Goal: Transaction & Acquisition: Purchase product/service

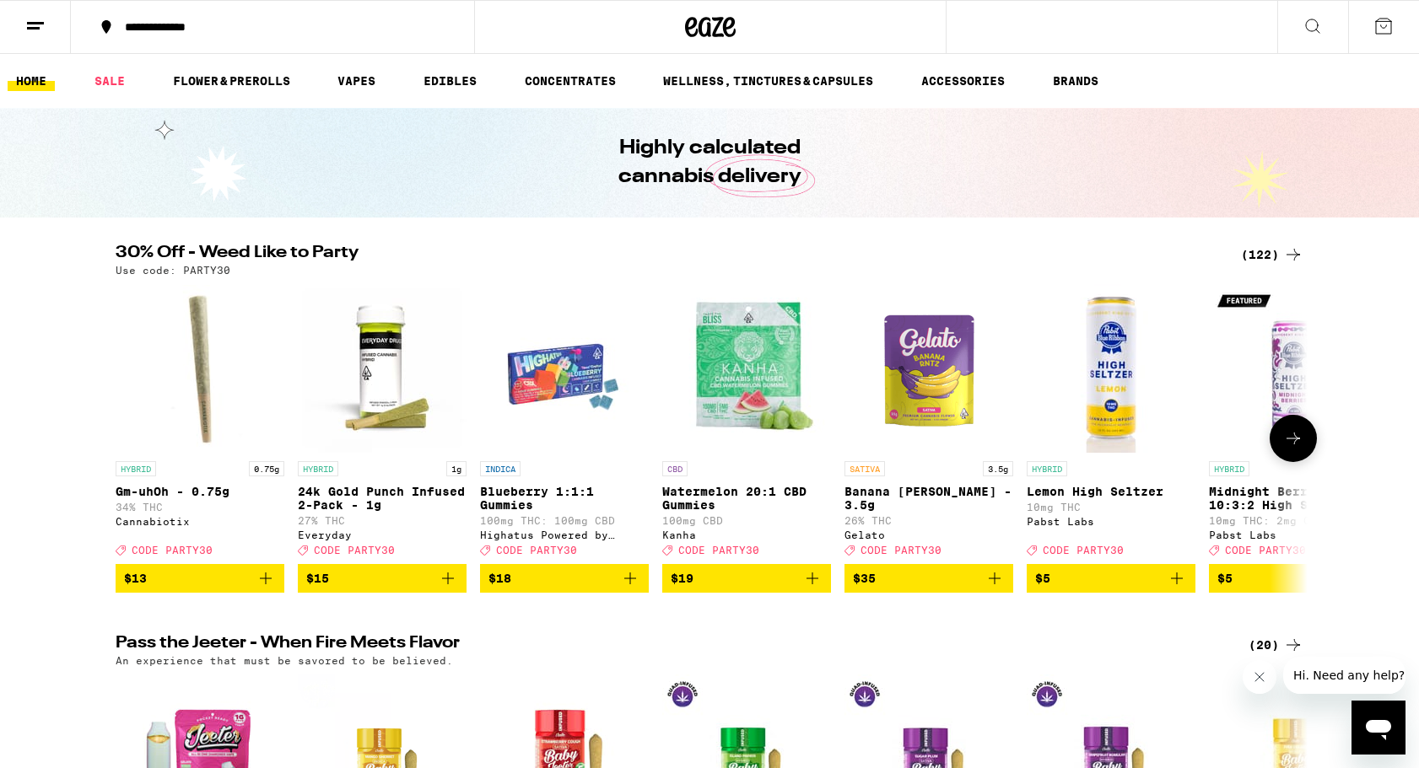
click at [1297, 445] on icon at bounding box center [1293, 438] width 20 height 20
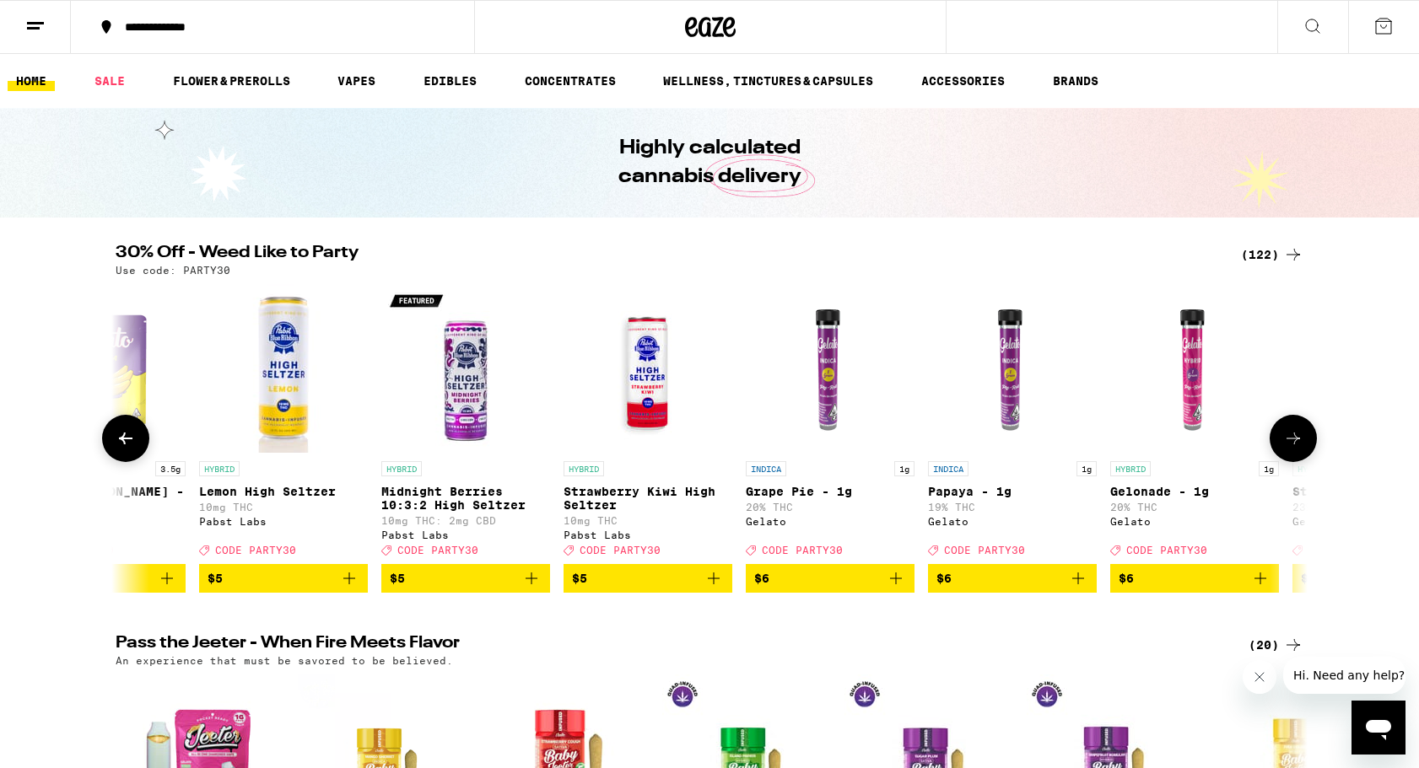
scroll to position [0, 1004]
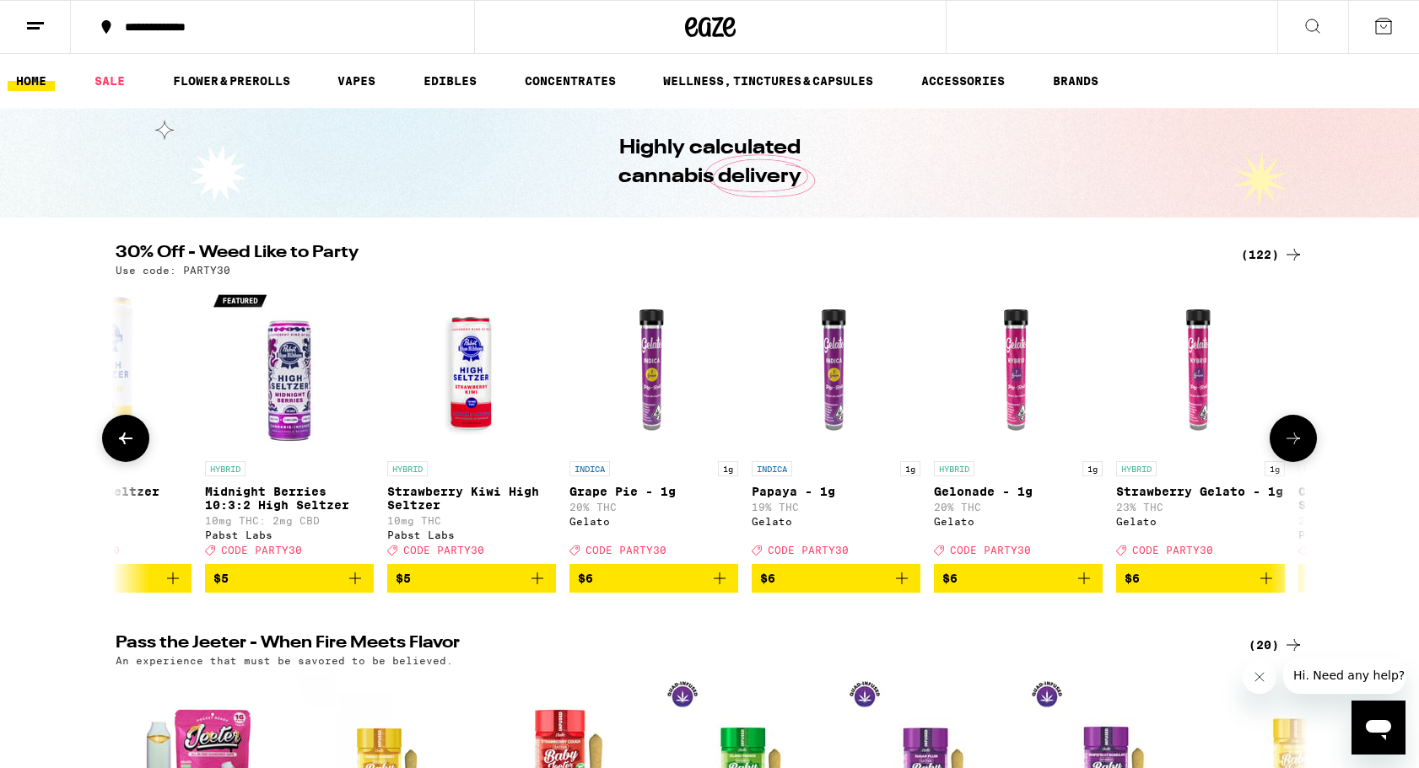
click at [1297, 445] on icon at bounding box center [1293, 438] width 20 height 20
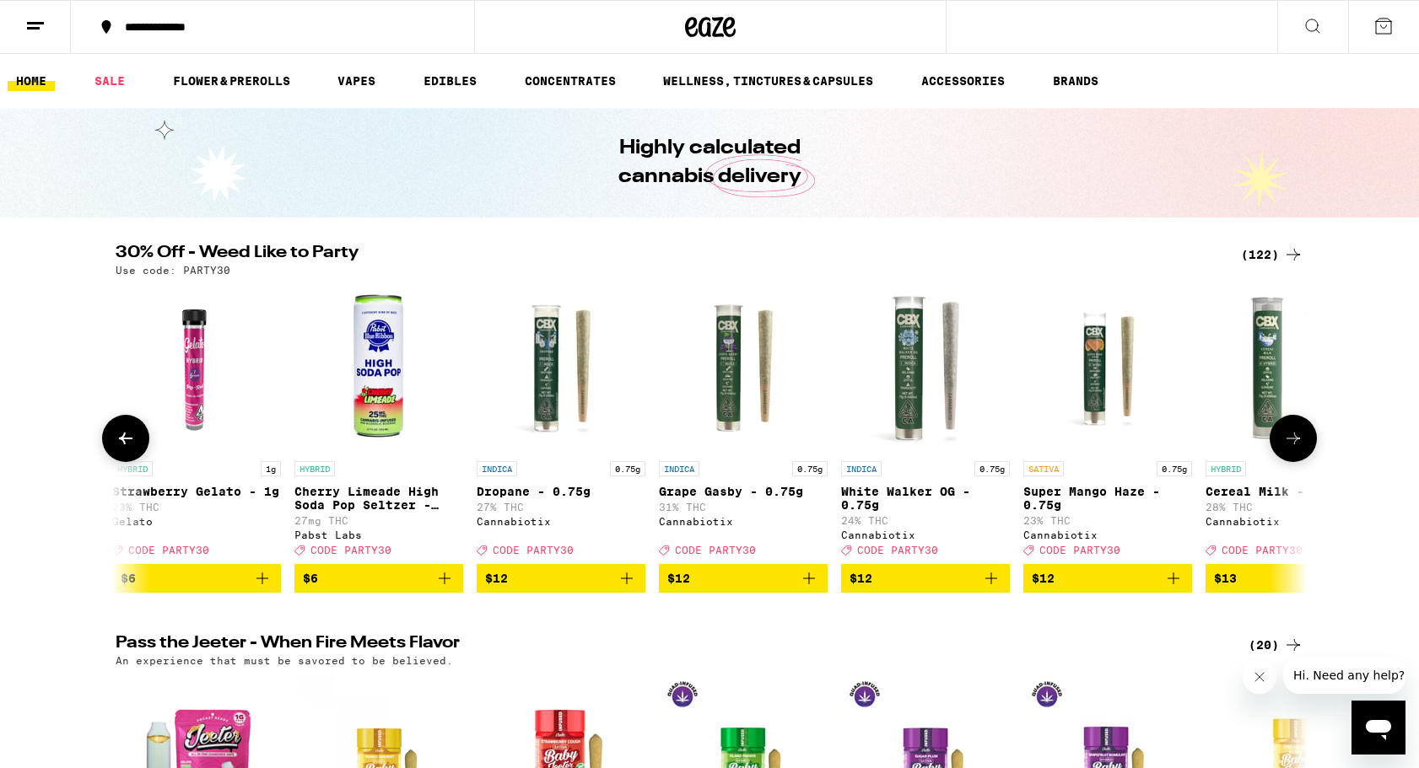
click at [1297, 445] on icon at bounding box center [1293, 438] width 20 height 20
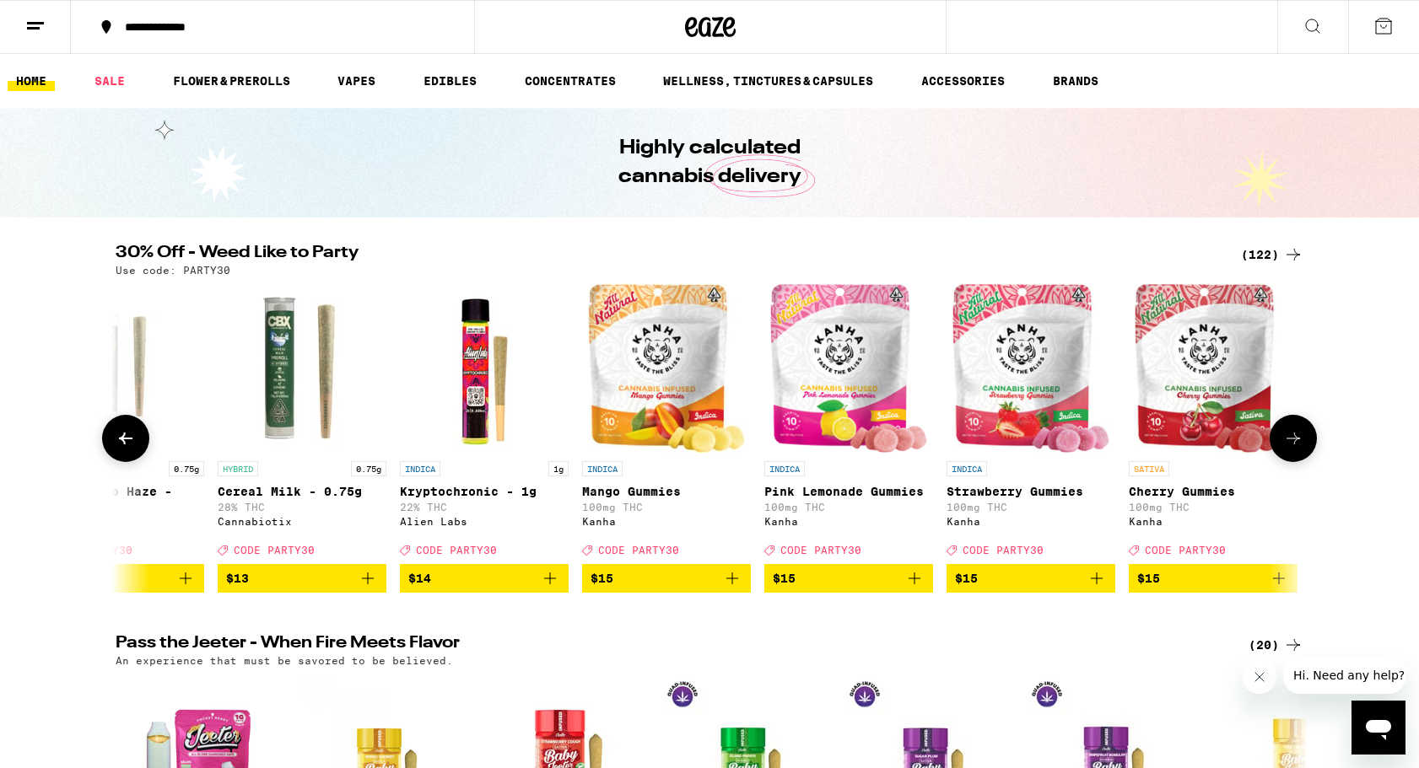
scroll to position [0, 3011]
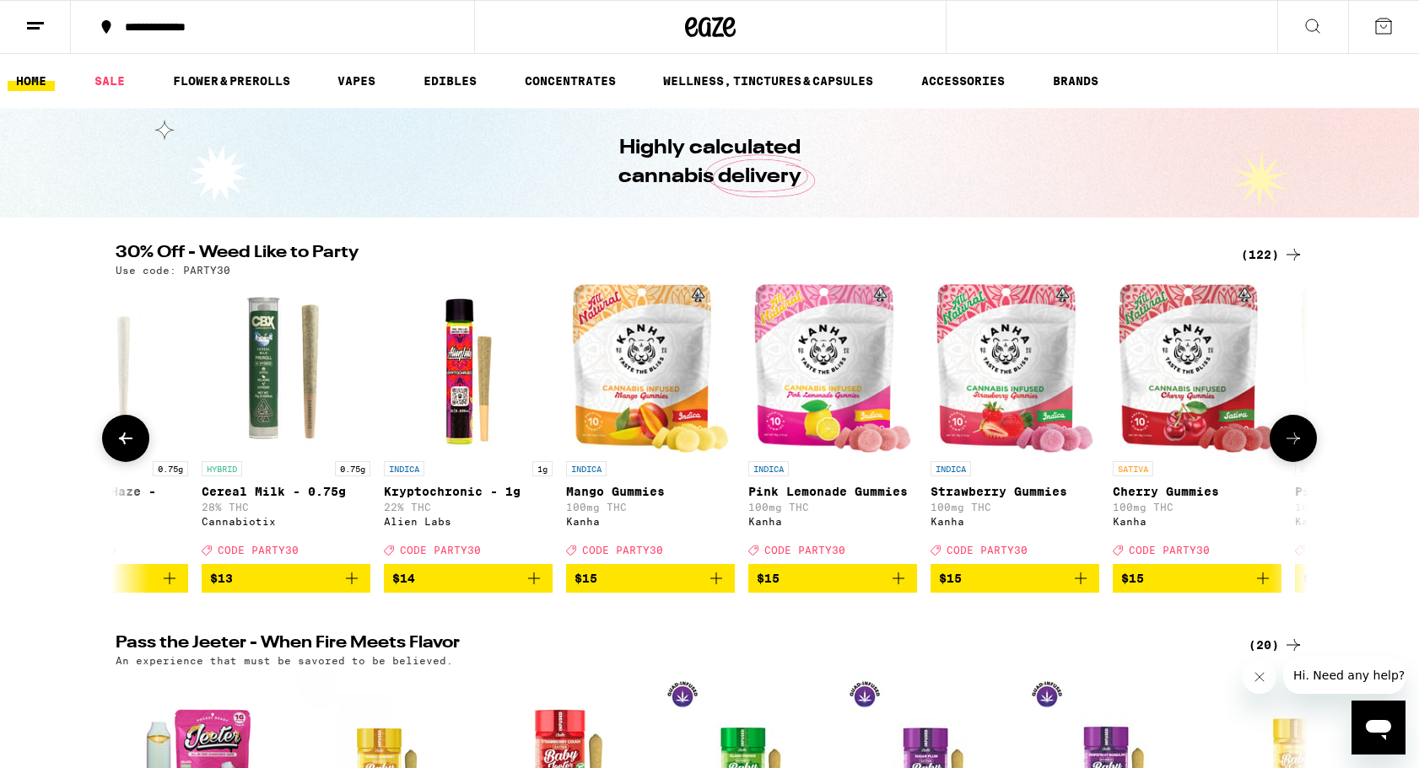
click at [1297, 445] on icon at bounding box center [1293, 438] width 20 height 20
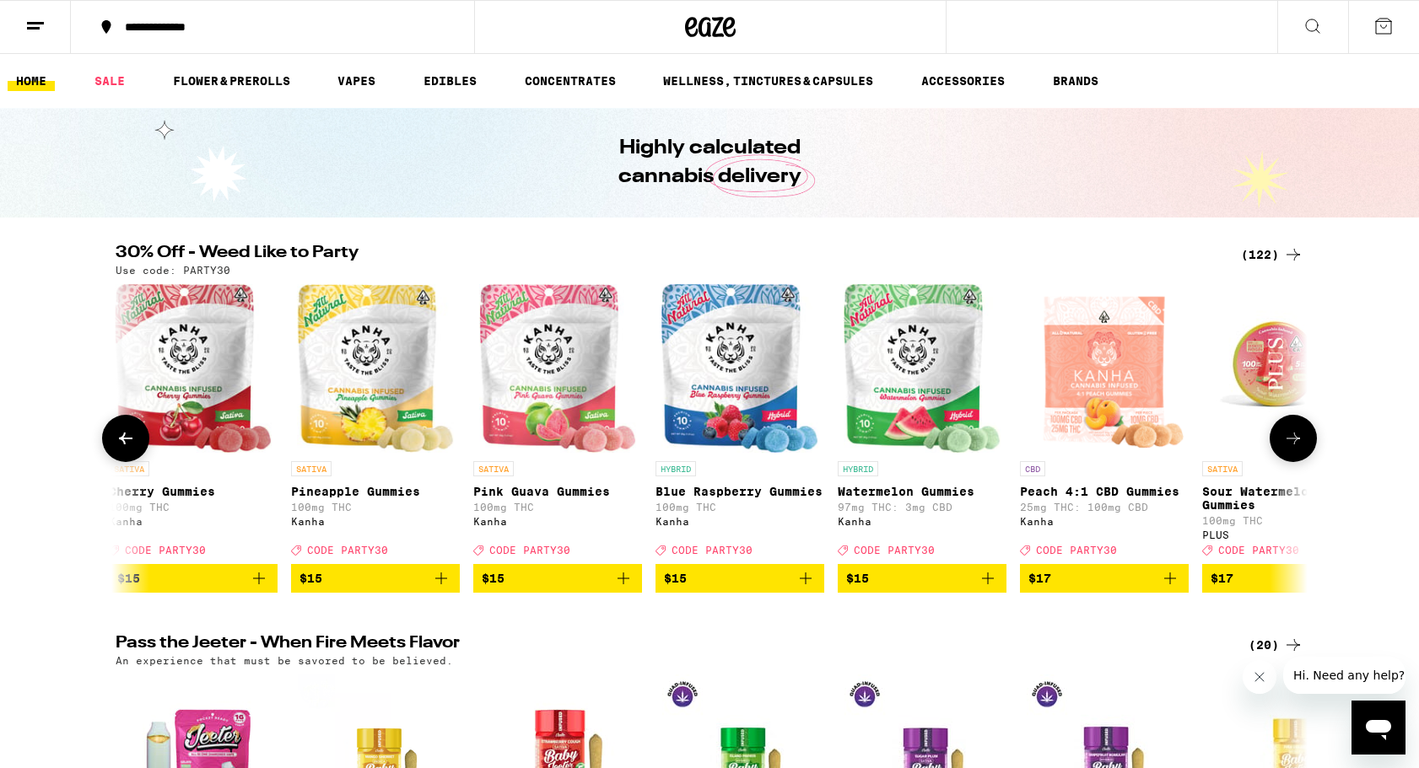
click at [1297, 445] on icon at bounding box center [1293, 438] width 20 height 20
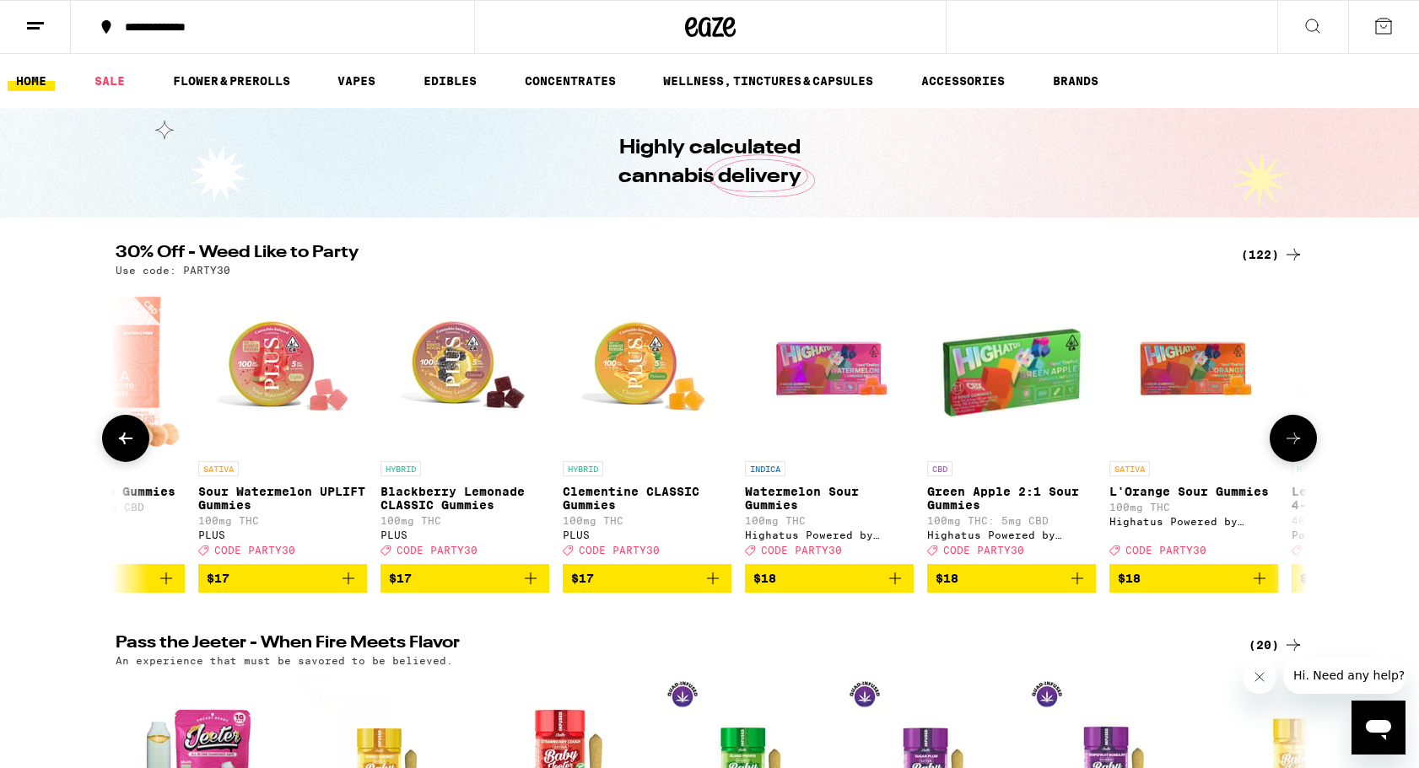
click at [1297, 445] on icon at bounding box center [1293, 438] width 20 height 20
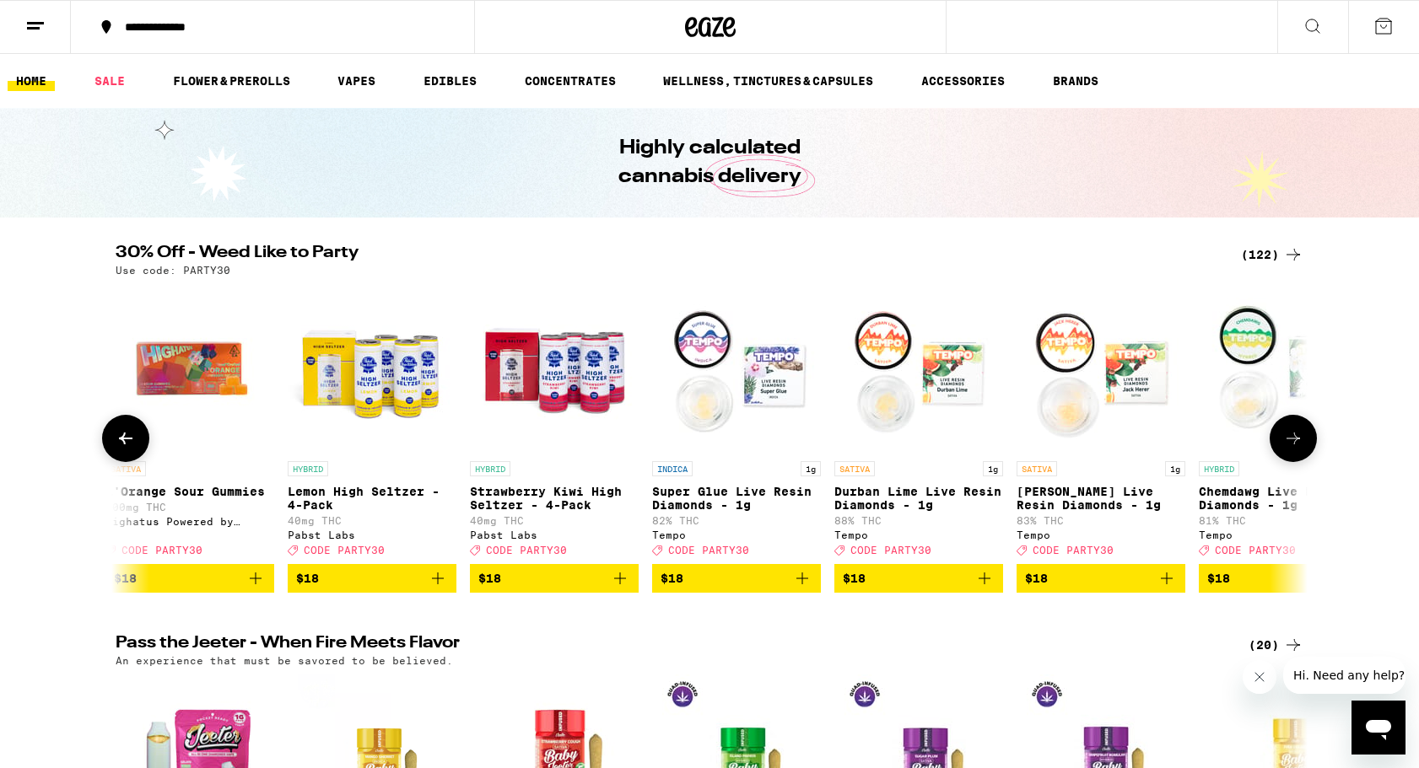
click at [1297, 445] on icon at bounding box center [1293, 438] width 20 height 20
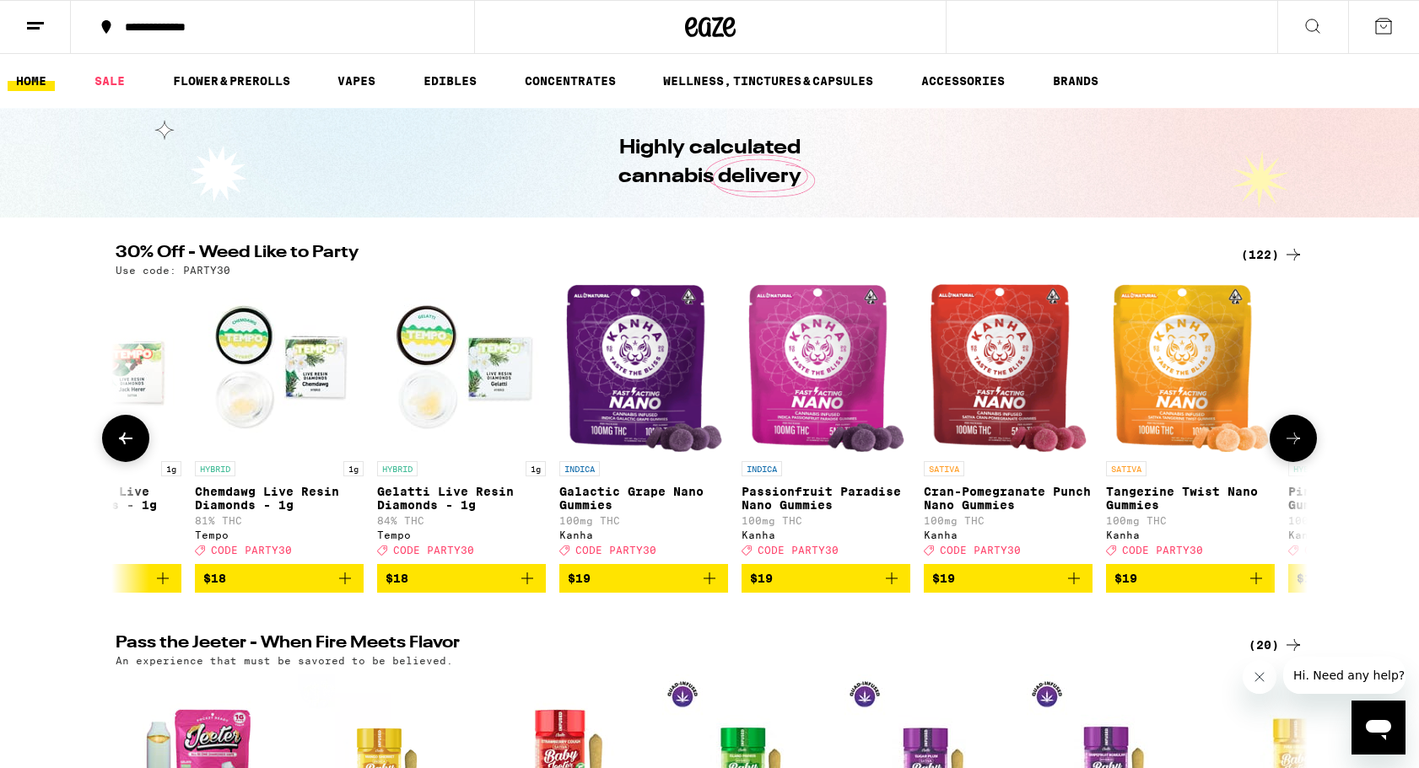
click at [1297, 445] on icon at bounding box center [1293, 438] width 20 height 20
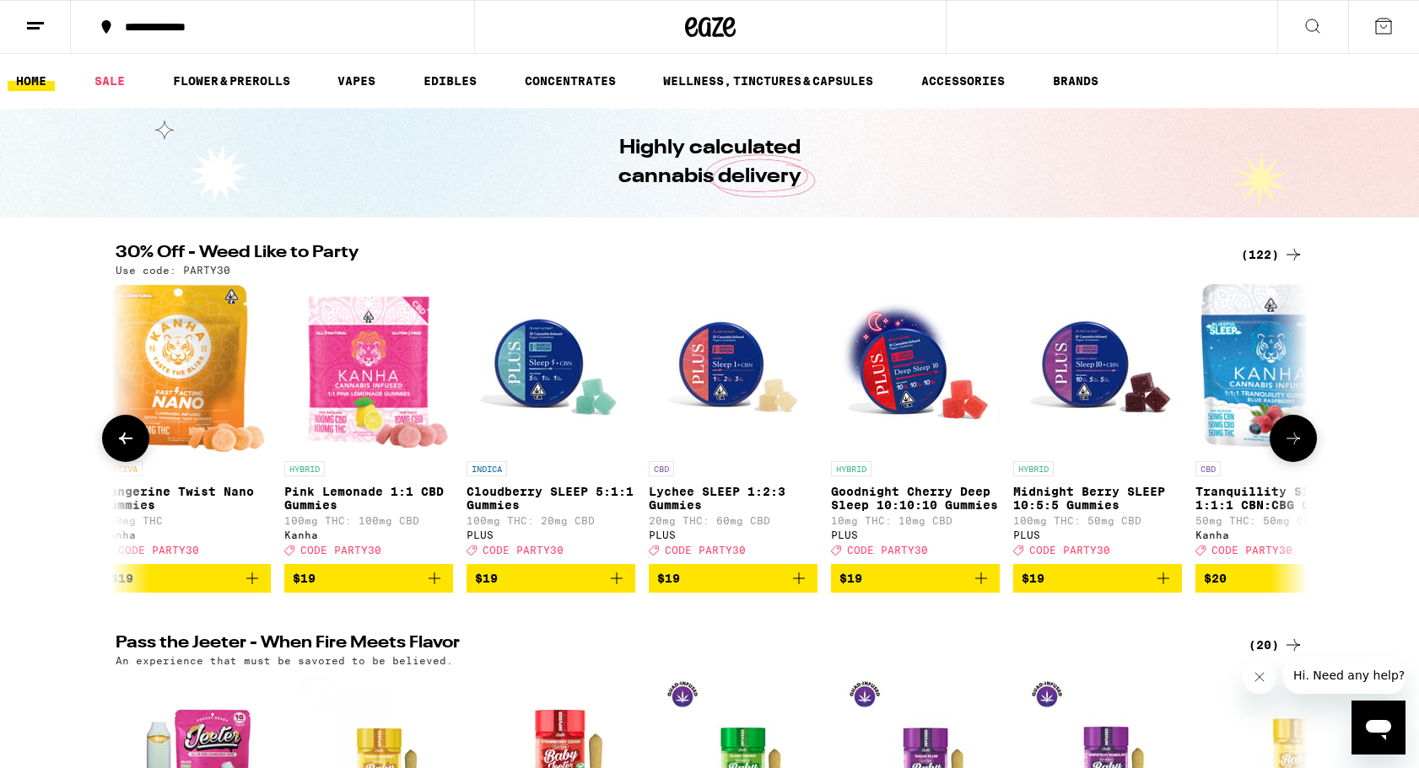
click at [1297, 445] on icon at bounding box center [1293, 438] width 20 height 20
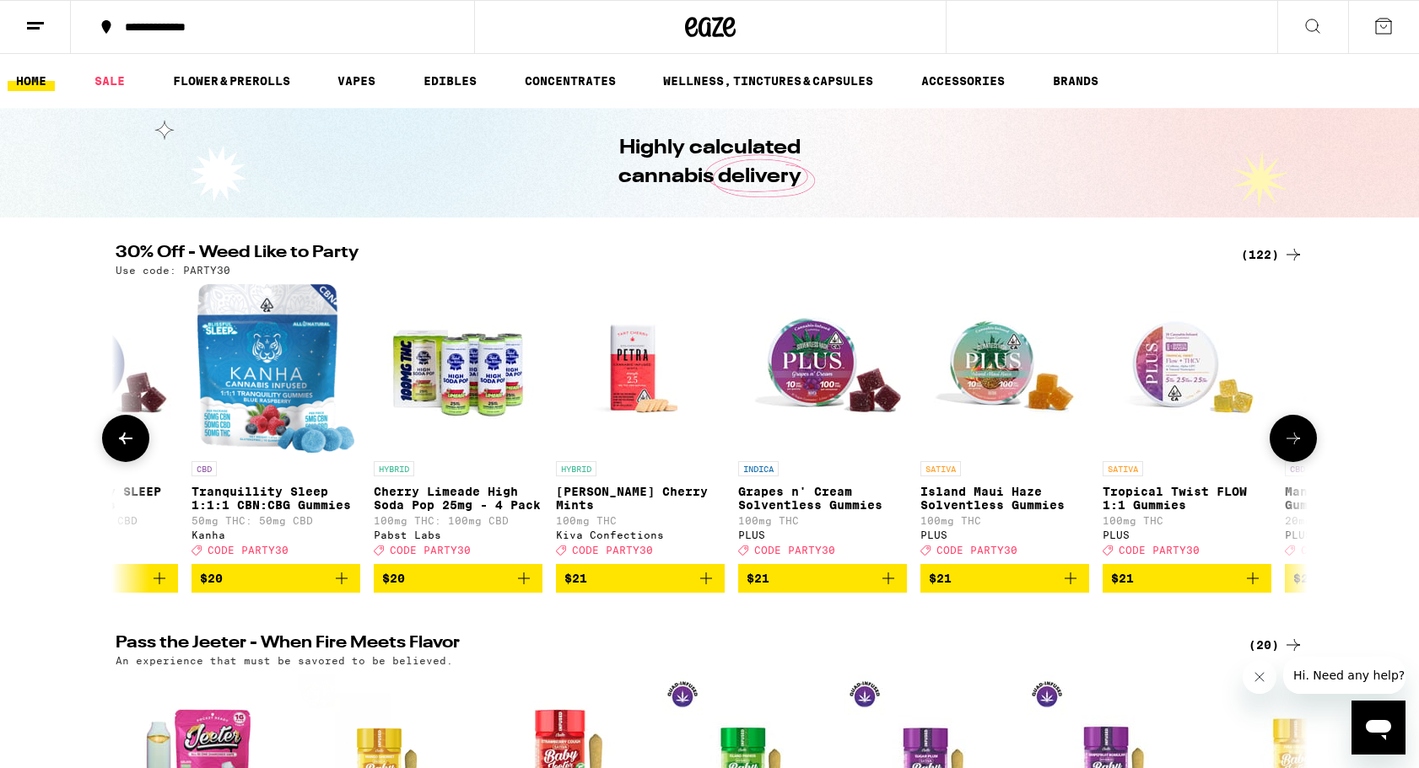
click at [1297, 445] on icon at bounding box center [1293, 438] width 20 height 20
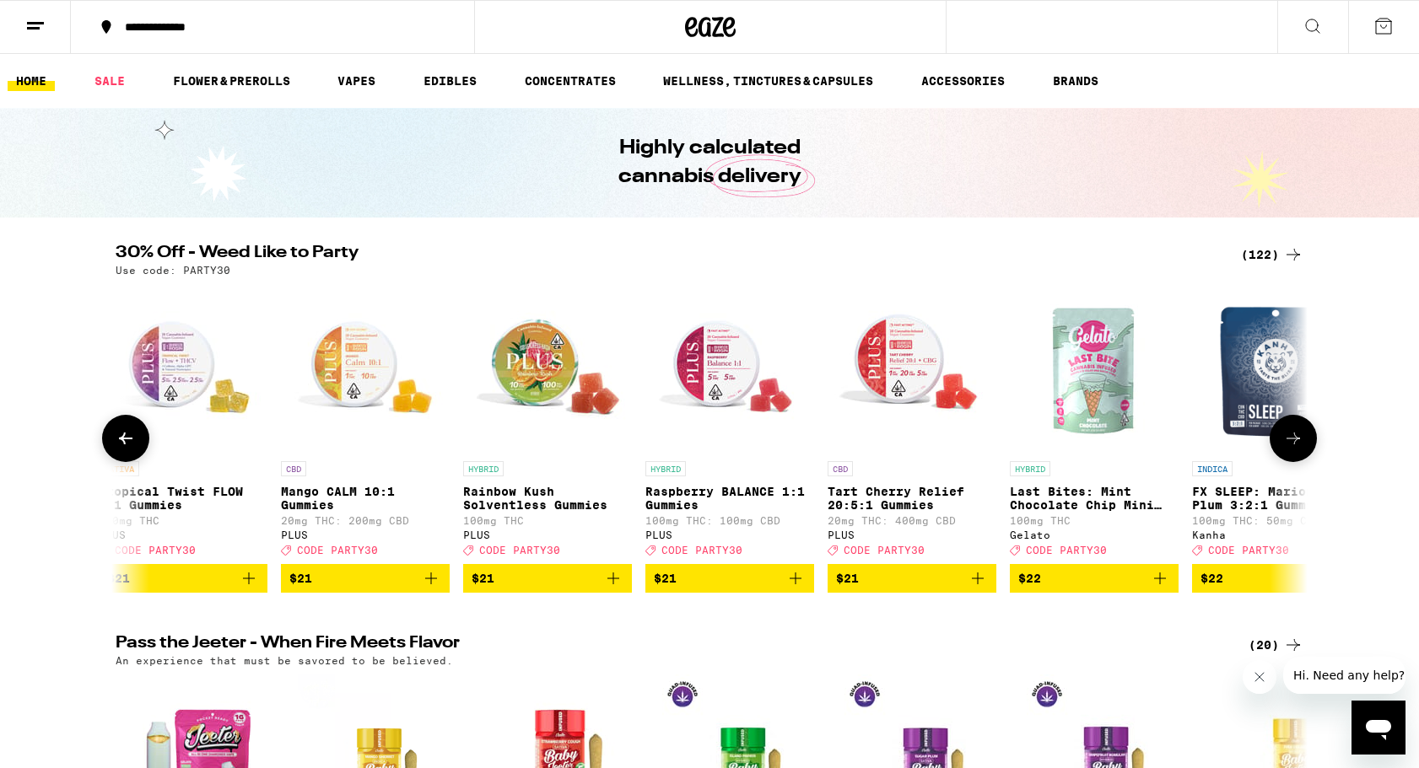
click at [1297, 445] on icon at bounding box center [1293, 438] width 20 height 20
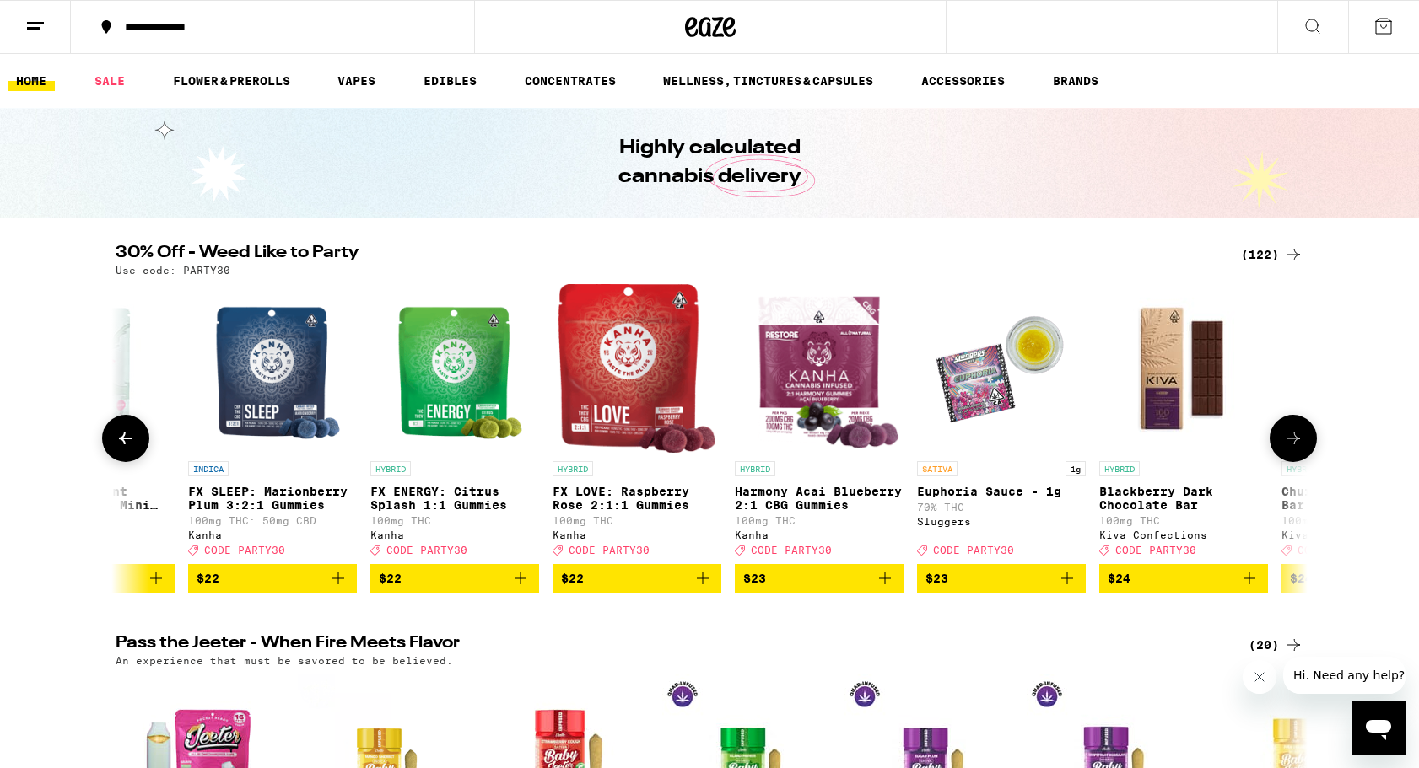
click at [1297, 445] on icon at bounding box center [1293, 438] width 20 height 20
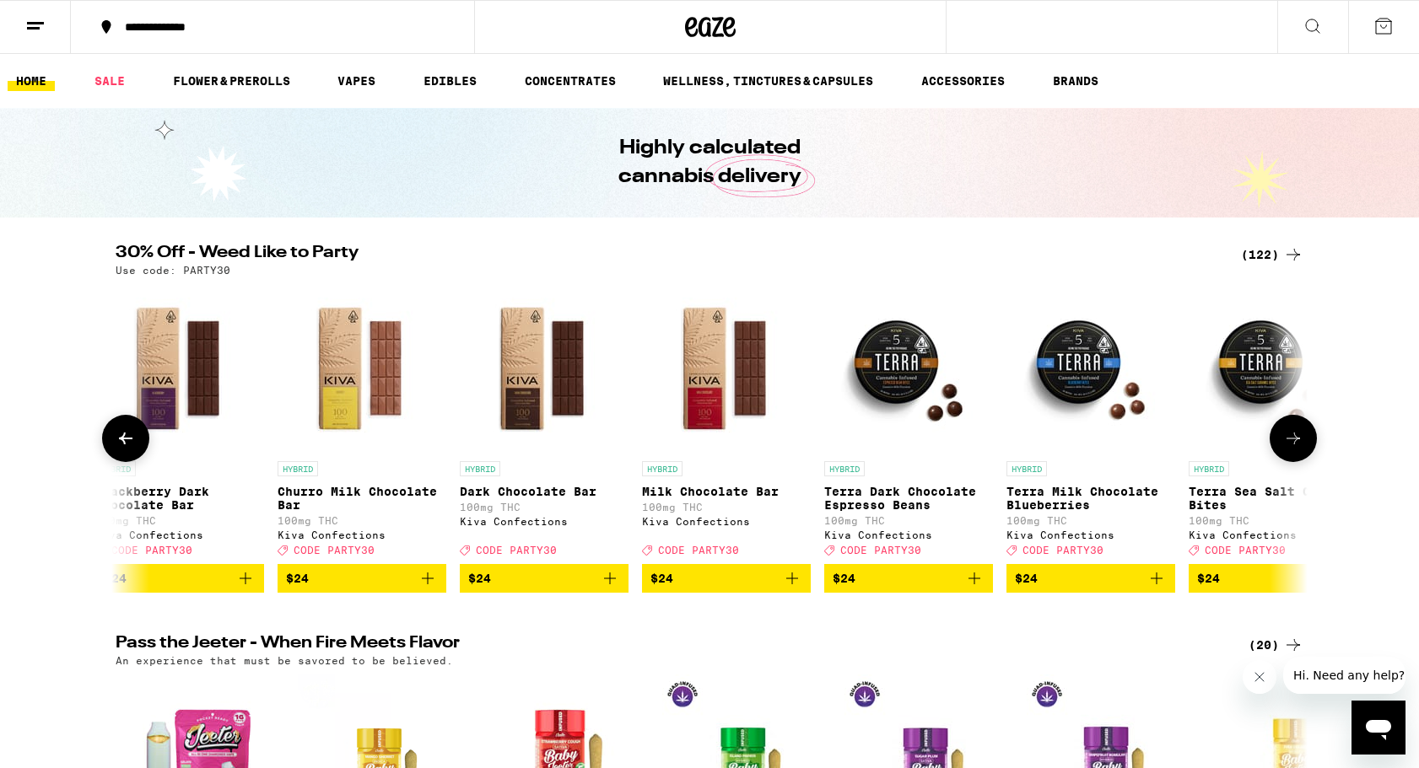
click at [1297, 445] on icon at bounding box center [1293, 438] width 20 height 20
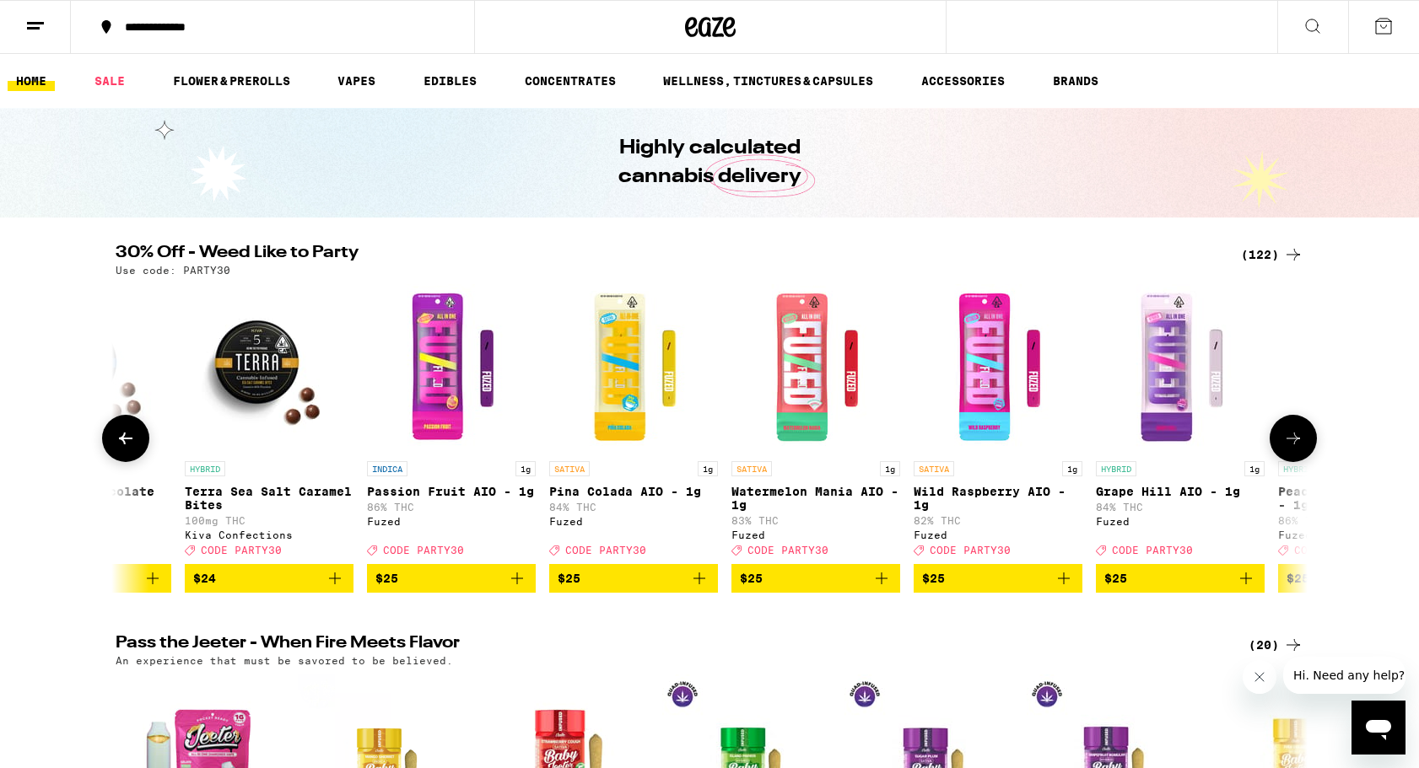
click at [1297, 445] on icon at bounding box center [1293, 438] width 20 height 20
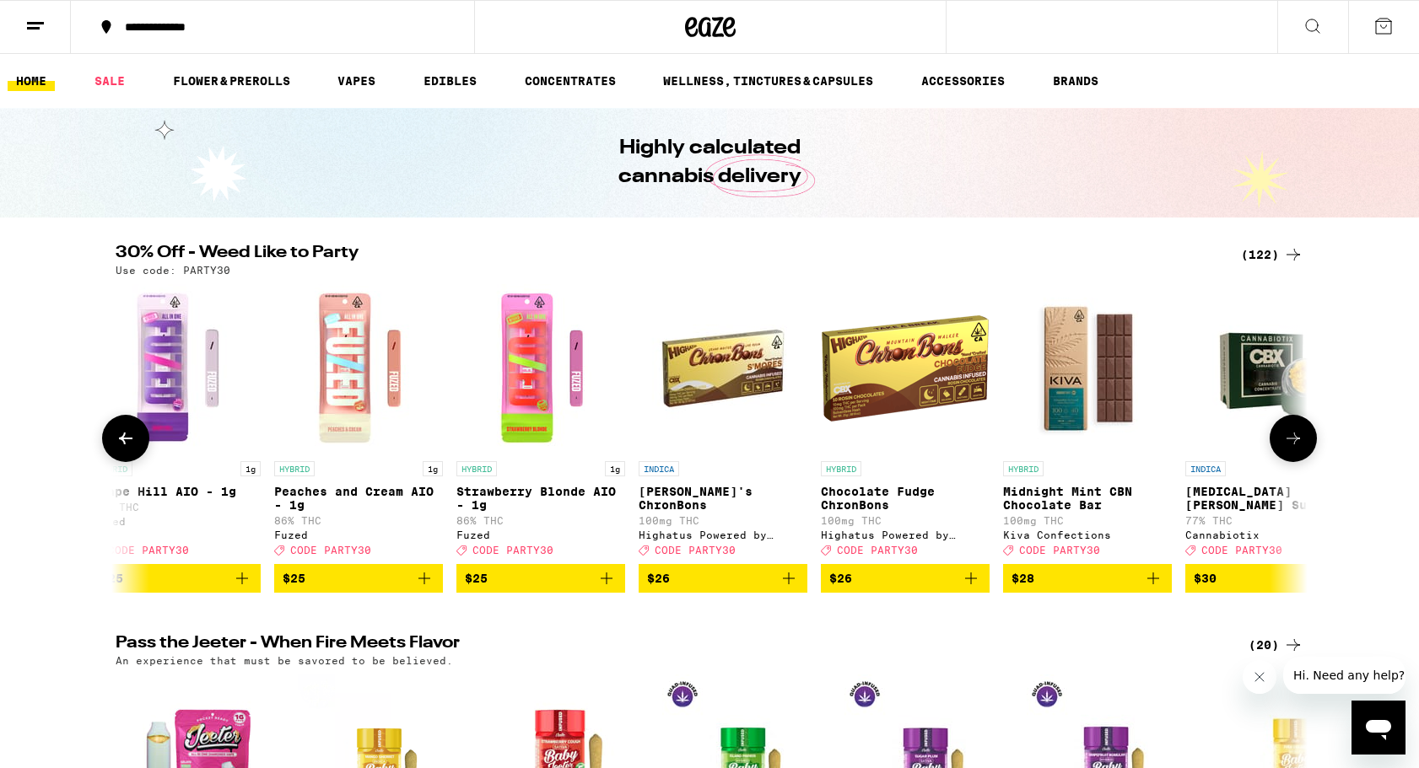
click at [1297, 445] on icon at bounding box center [1293, 438] width 20 height 20
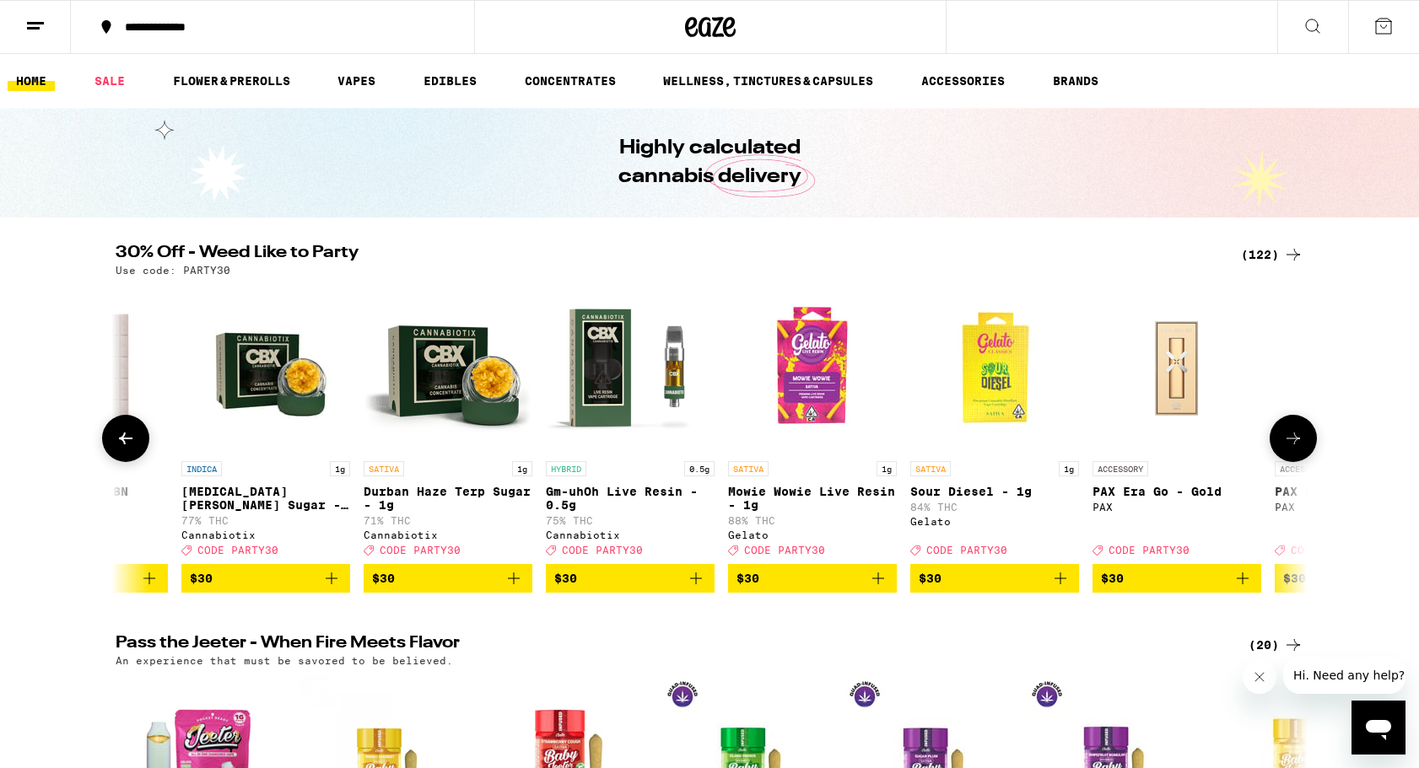
click at [1297, 445] on icon at bounding box center [1293, 438] width 20 height 20
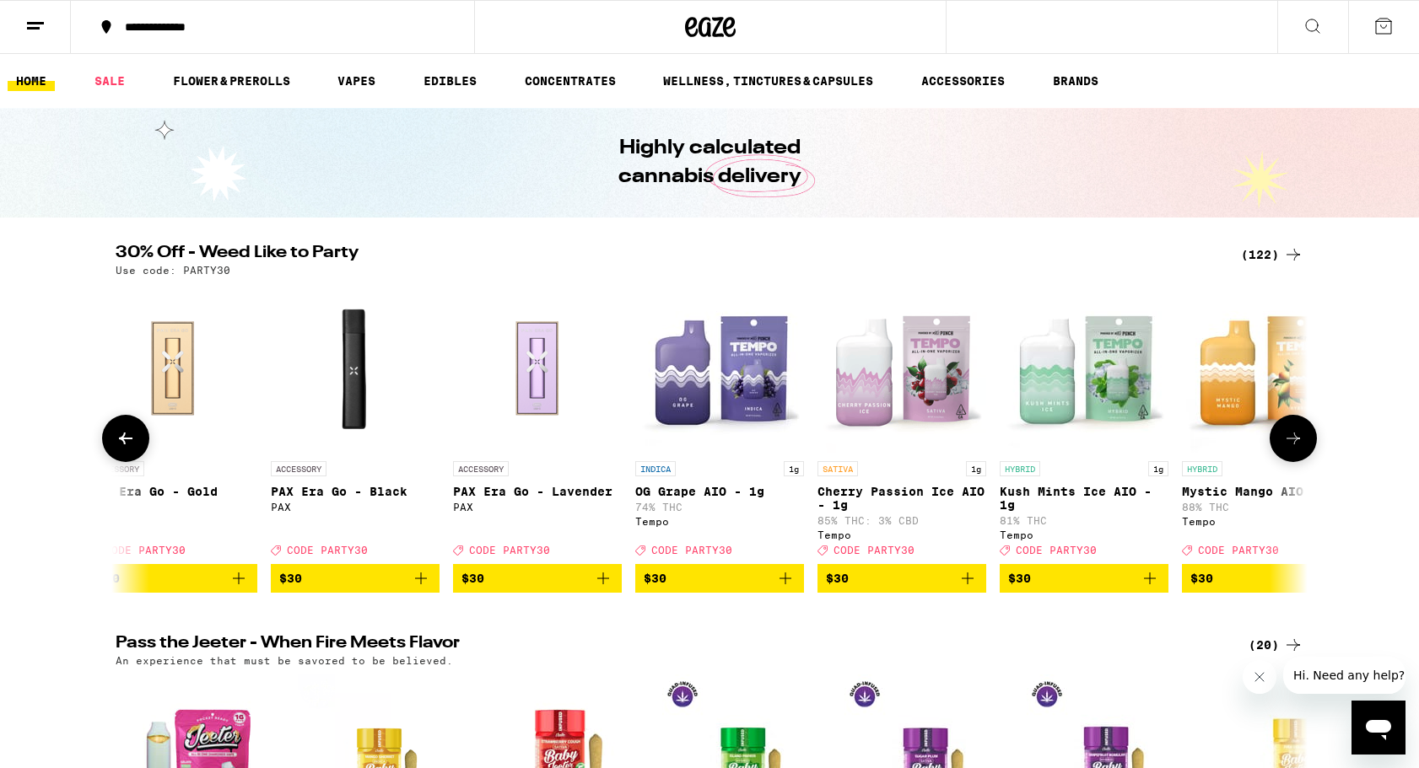
click at [1297, 445] on icon at bounding box center [1293, 438] width 20 height 20
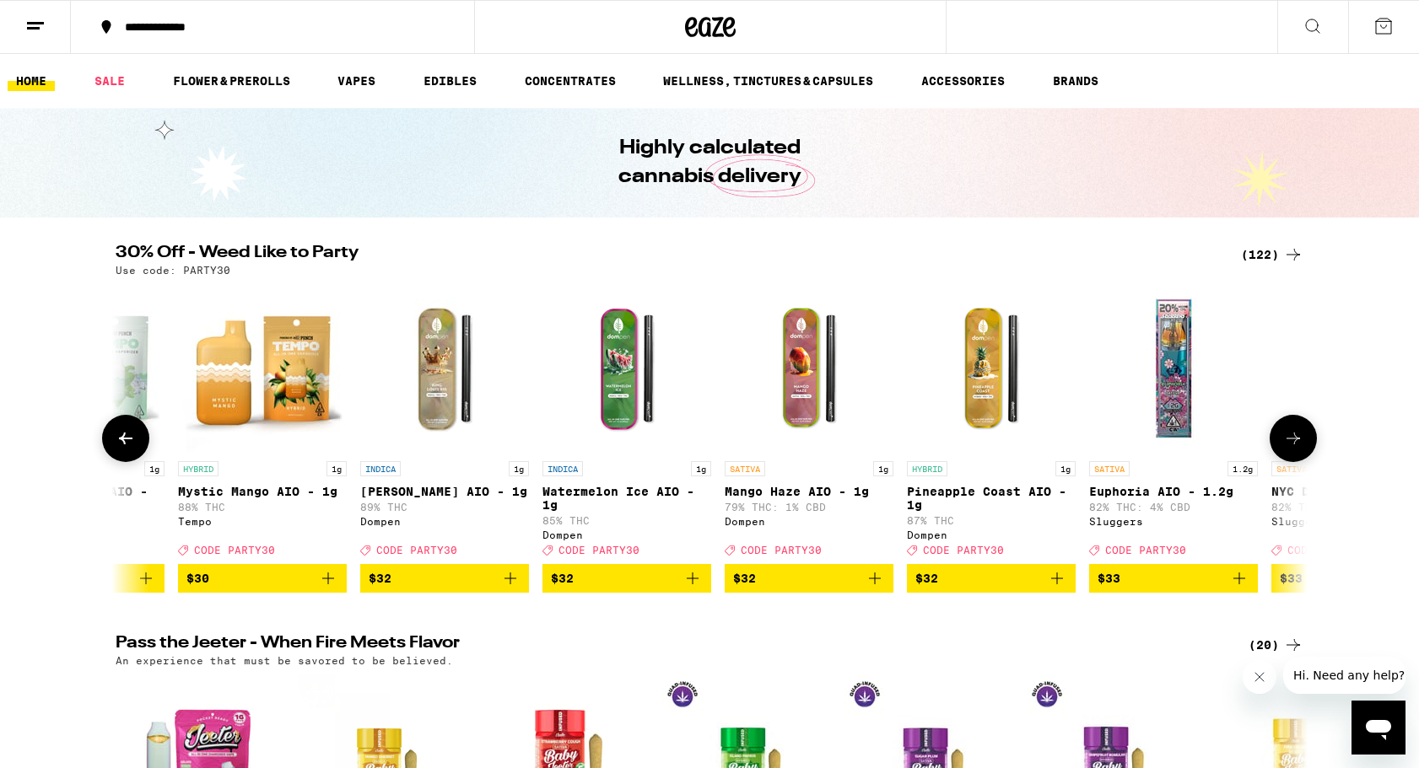
click at [1297, 445] on icon at bounding box center [1293, 438] width 20 height 20
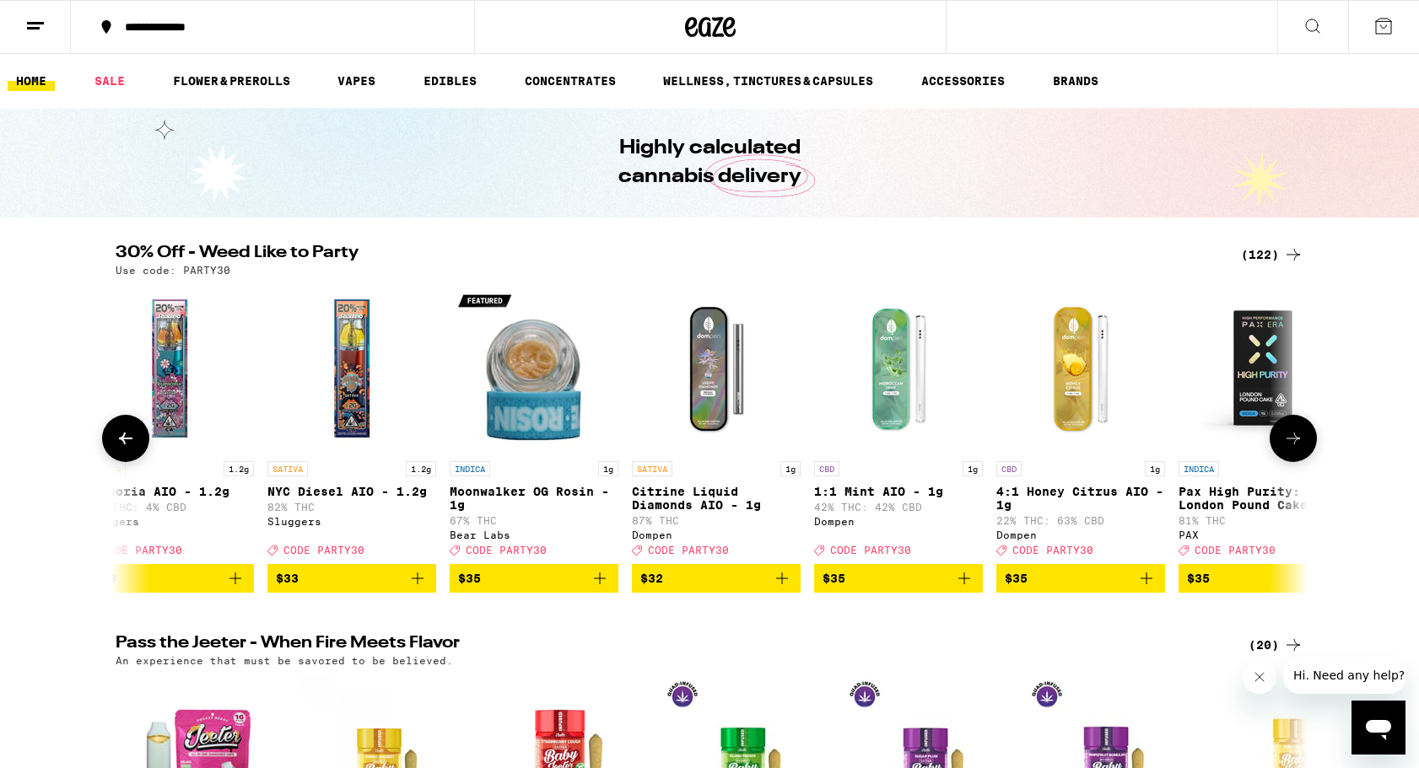
click at [1297, 445] on icon at bounding box center [1293, 438] width 20 height 20
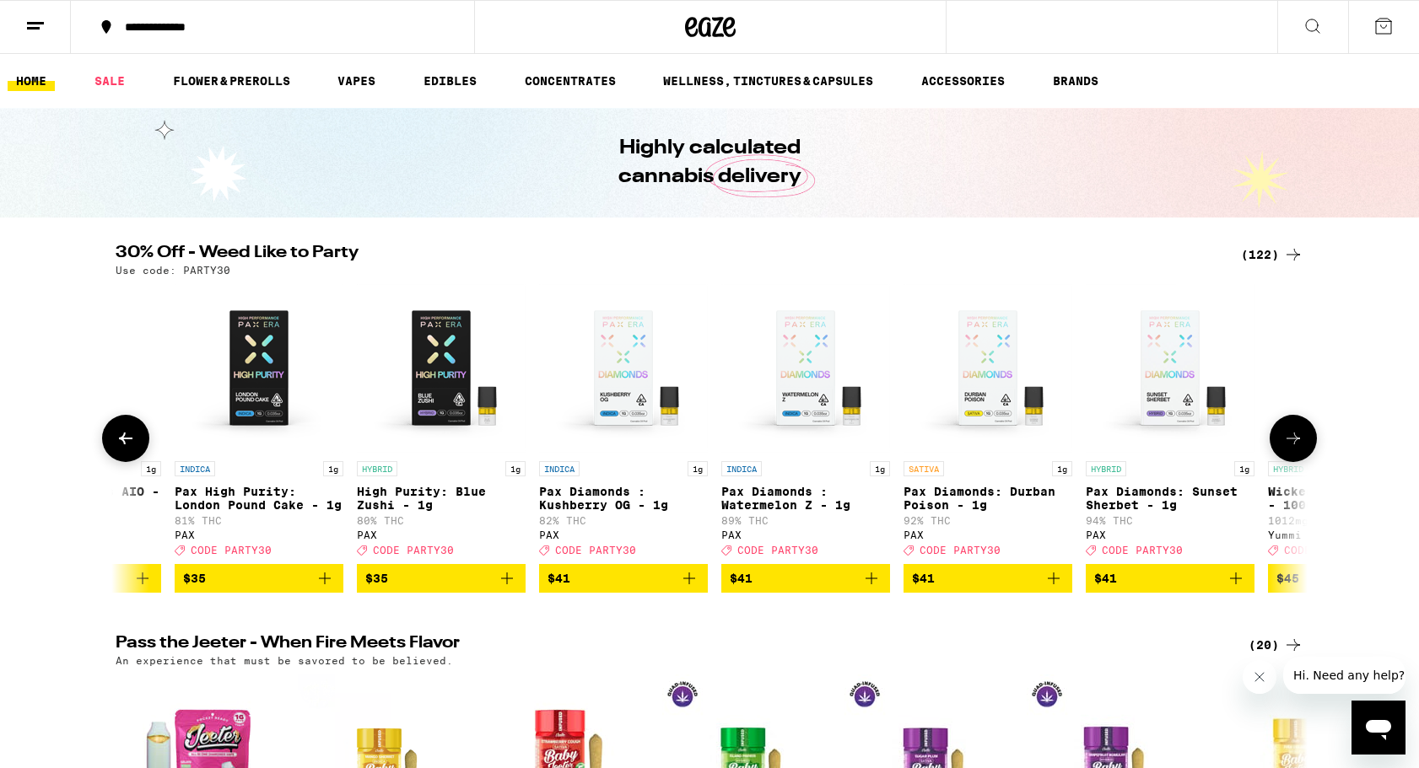
click at [1297, 445] on icon at bounding box center [1293, 438] width 20 height 20
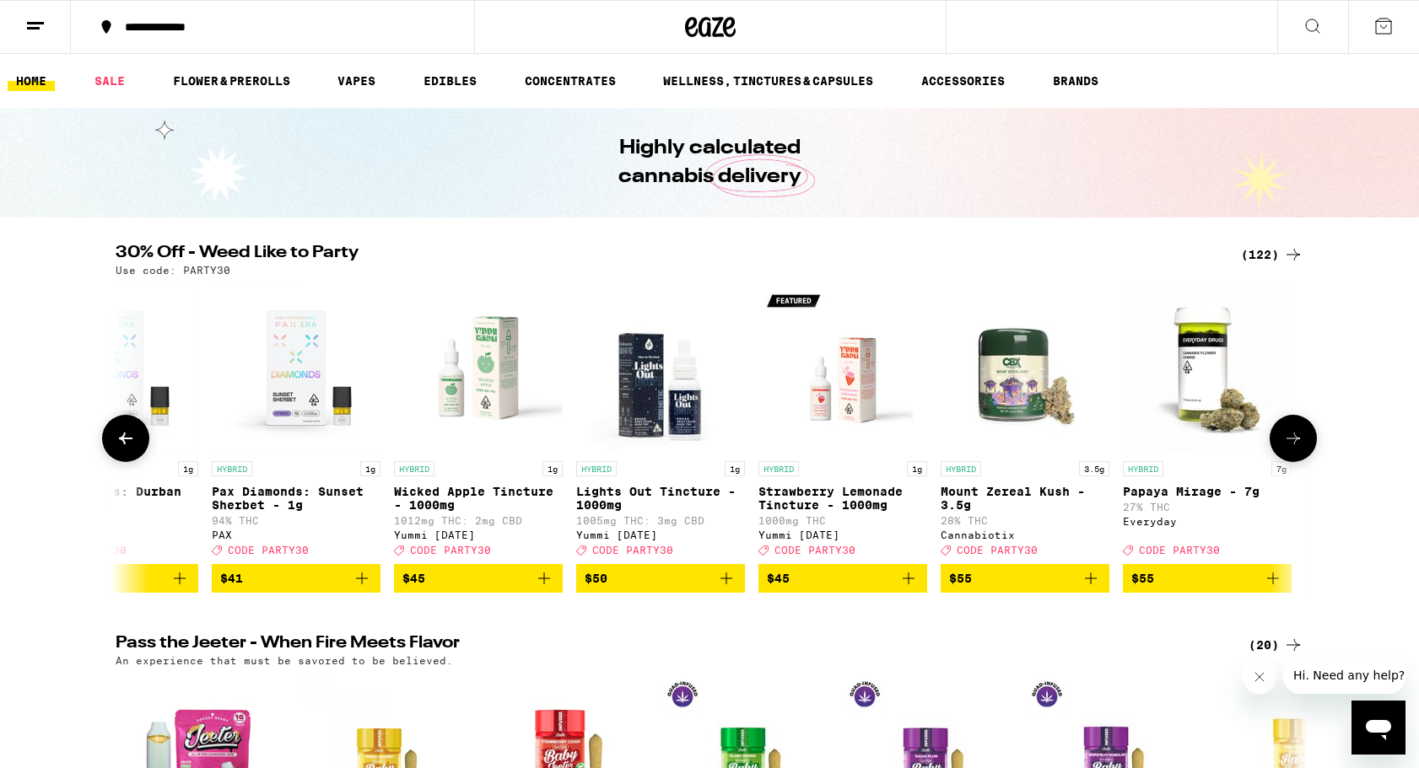
scroll to position [0, 20072]
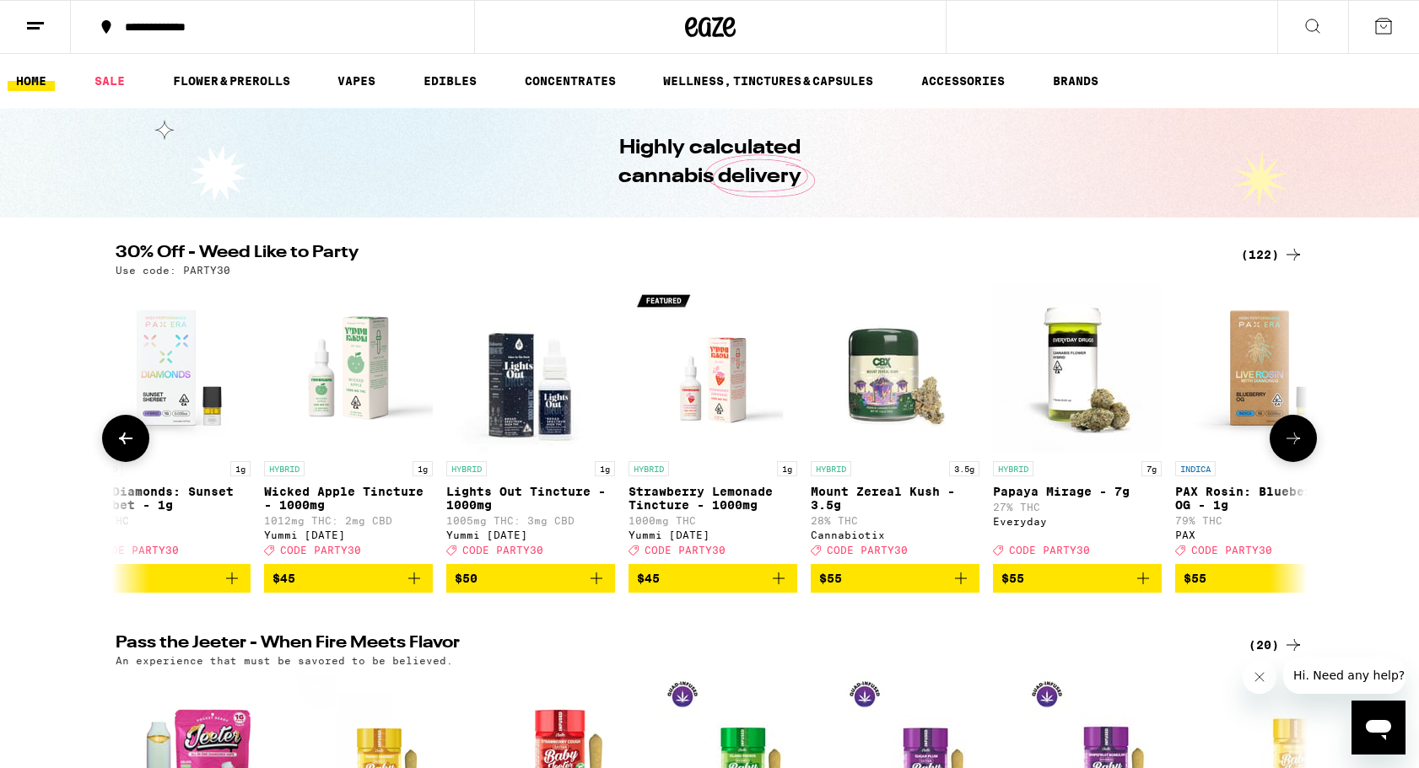
click at [1297, 445] on icon at bounding box center [1293, 438] width 20 height 20
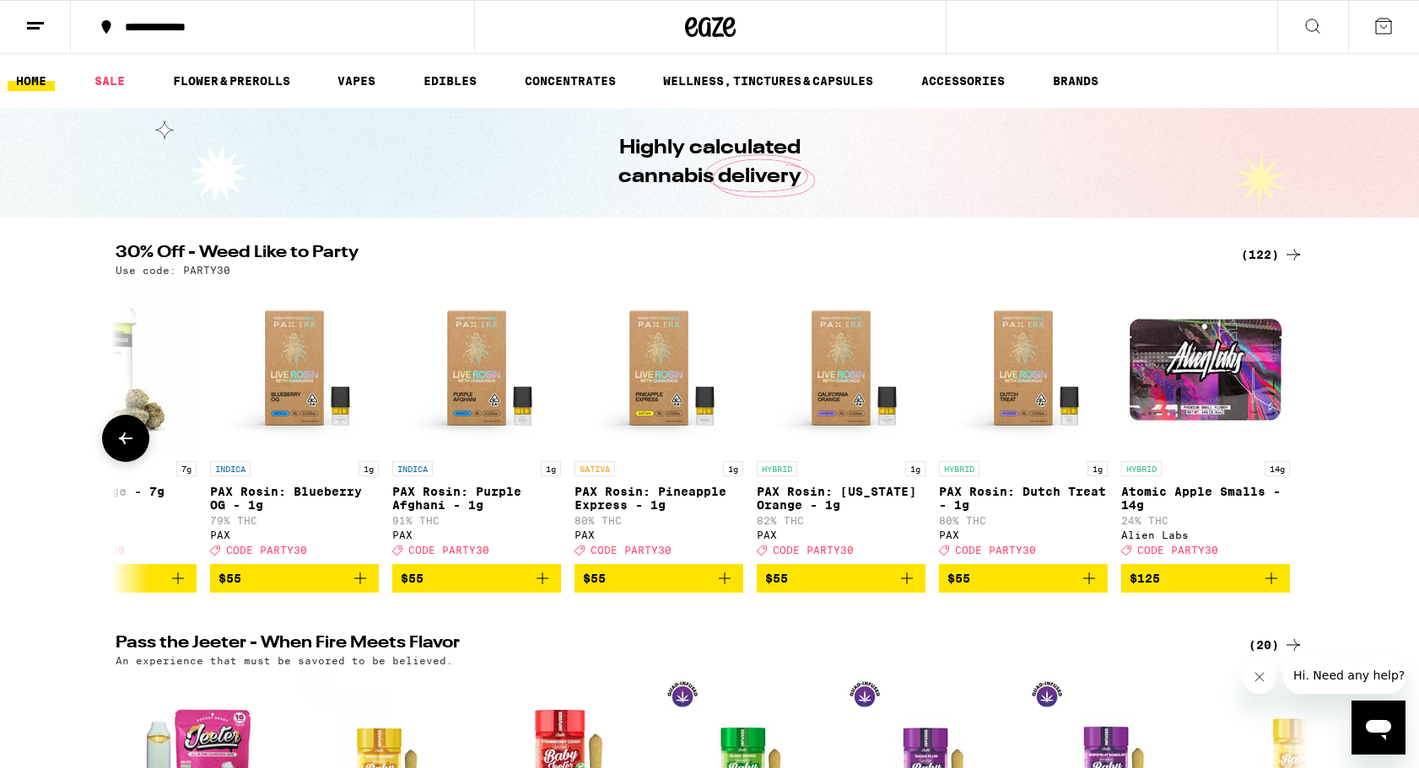
click at [1297, 445] on div at bounding box center [1292, 438] width 47 height 47
